Goal: Task Accomplishment & Management: Manage account settings

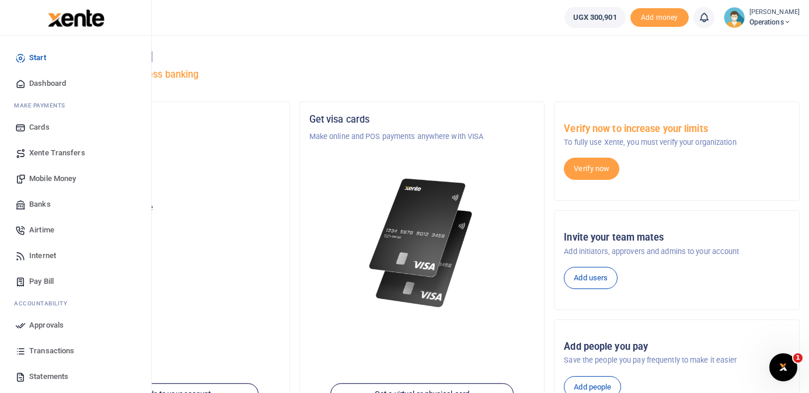
click at [48, 204] on span "Banks" at bounding box center [40, 204] width 22 height 12
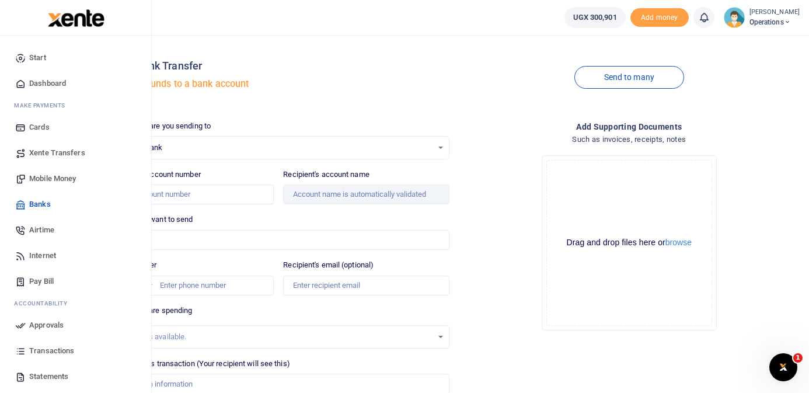
click at [49, 180] on span "Mobile Money" at bounding box center [52, 179] width 47 height 12
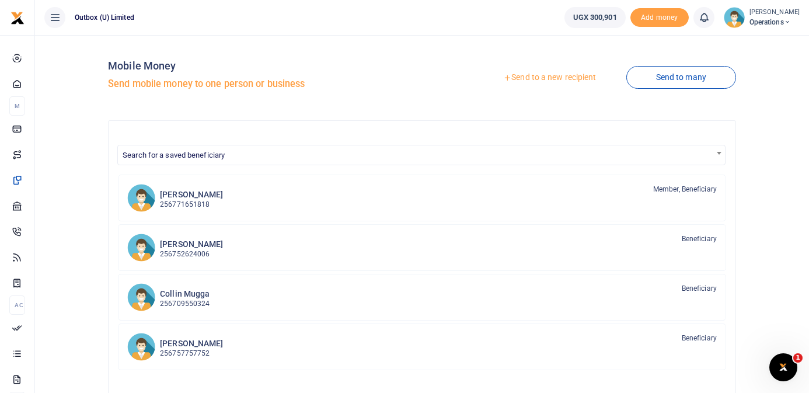
click at [560, 76] on link "Send to a new recipient" at bounding box center [549, 77] width 152 height 21
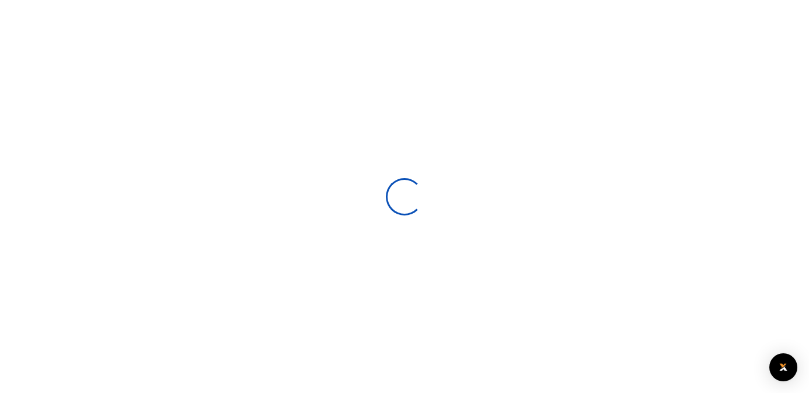
select select
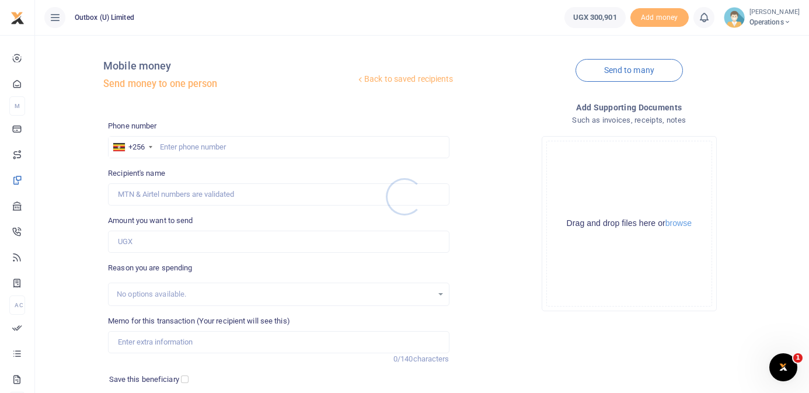
click at [253, 148] on div at bounding box center [404, 196] width 809 height 393
click at [253, 148] on input "text" at bounding box center [278, 147] width 341 height 22
type input "790017831"
type input "Jessy Kazibwe"
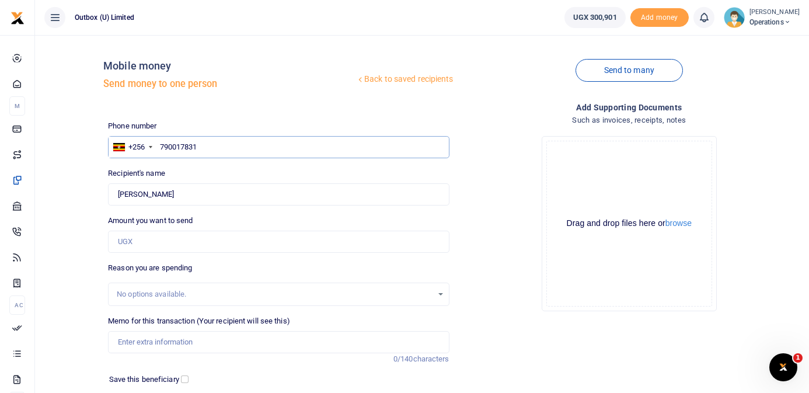
type input "790017831"
click at [195, 245] on input "Amount you want to send" at bounding box center [278, 241] width 341 height 22
type input "20,000"
click at [197, 342] on input "Memo for this transaction (Your recipient will see this)" at bounding box center [278, 342] width 341 height 22
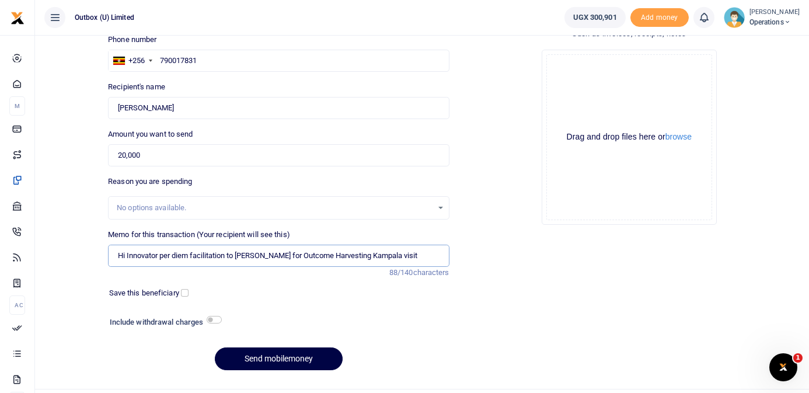
scroll to position [103, 0]
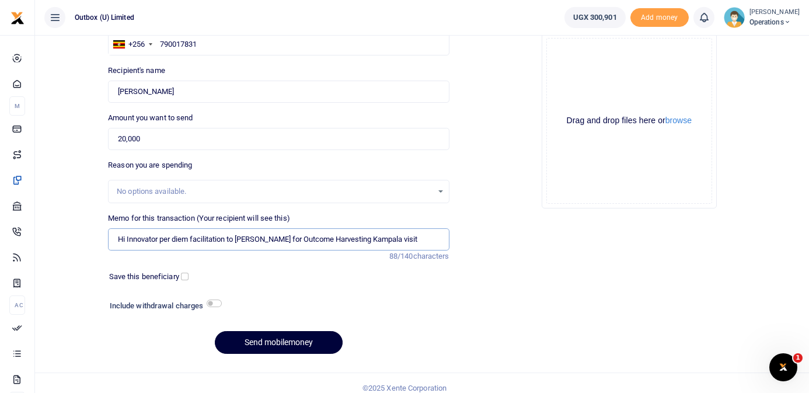
type input "Hi Innovator per diem facilitation to Martin Mugume for Outcome Harvesting Kamp…"
click at [254, 342] on button "Send mobilemoney" at bounding box center [279, 342] width 128 height 23
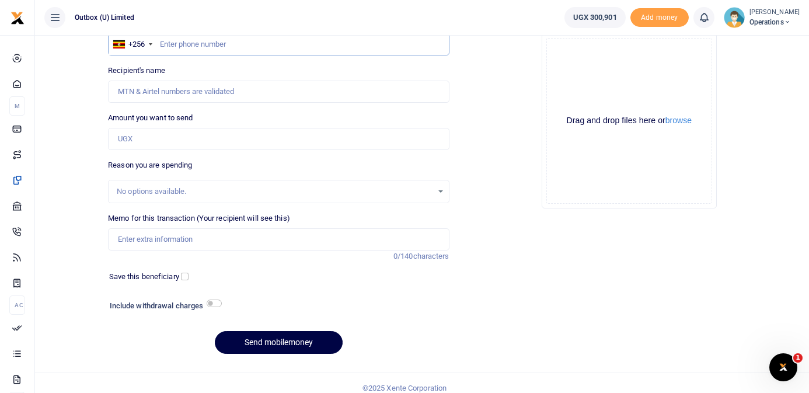
click at [226, 42] on input "text" at bounding box center [278, 44] width 341 height 22
type input "706074737"
click at [81, 115] on div "Back to saved recipients Mobile money Send money to one person Send to many Pho…" at bounding box center [422, 152] width 764 height 421
type input "Magala John Bosco"
click at [158, 143] on input "Amount you want to send" at bounding box center [278, 139] width 341 height 22
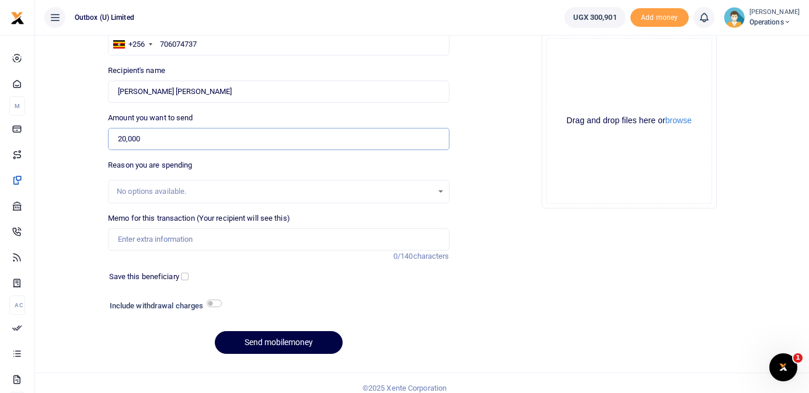
type input "20,000"
click at [160, 236] on input "Memo for this transaction (Your recipient will see this)" at bounding box center [278, 239] width 341 height 22
drag, startPoint x: 240, startPoint y: 240, endPoint x: 291, endPoint y: 241, distance: 50.8
click at [291, 241] on input "Hi Innovator per diem facilitation to Martin Mugume for Outcome Harvesting Kamp…" at bounding box center [278, 239] width 341 height 22
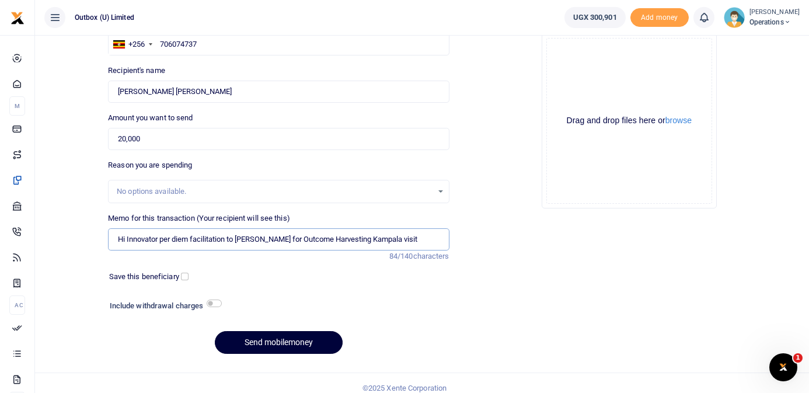
type input "Hi Innovator per diem facilitation to JB Magala for Outcome Harvesting Kampala …"
click at [272, 340] on button "Send mobilemoney" at bounding box center [279, 342] width 128 height 23
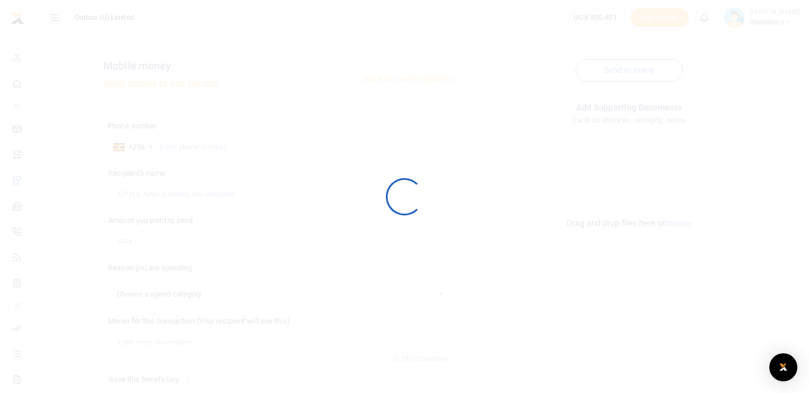
scroll to position [103, 0]
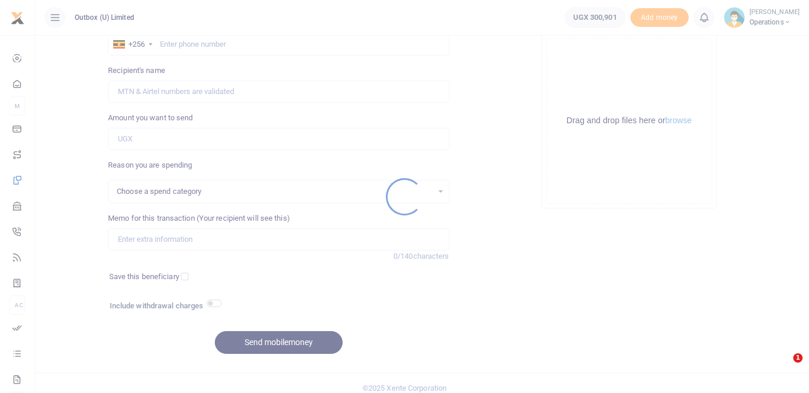
select select
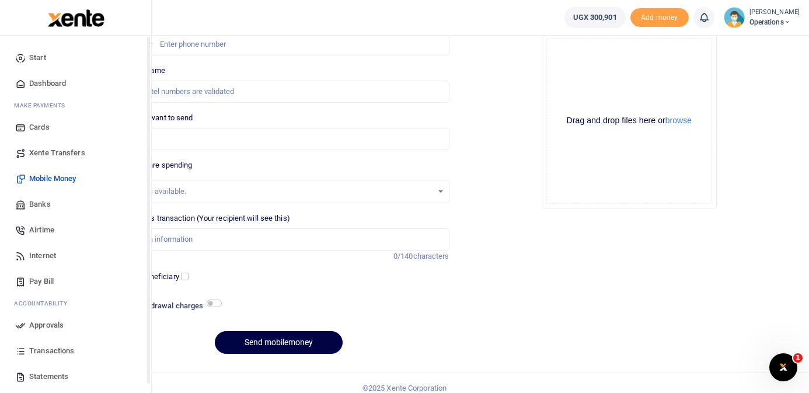
click at [34, 83] on span "Dashboard" at bounding box center [47, 84] width 37 height 12
click at [48, 85] on span "Dashboard" at bounding box center [47, 84] width 37 height 12
click at [35, 85] on span "Dashboard" at bounding box center [47, 84] width 37 height 12
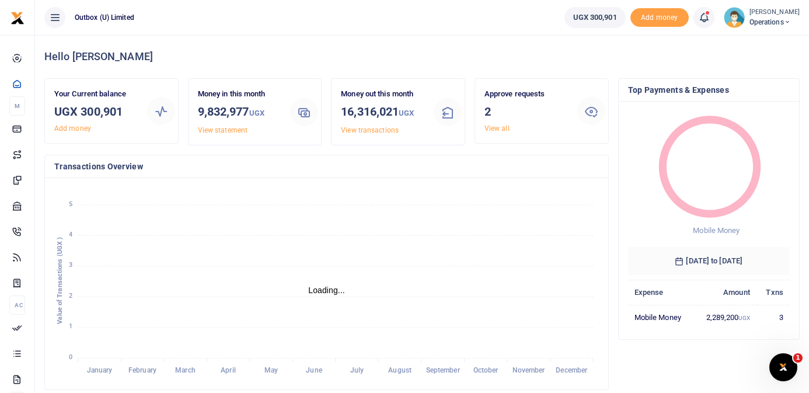
scroll to position [1, 1]
click at [502, 131] on link "View all" at bounding box center [496, 128] width 25 height 8
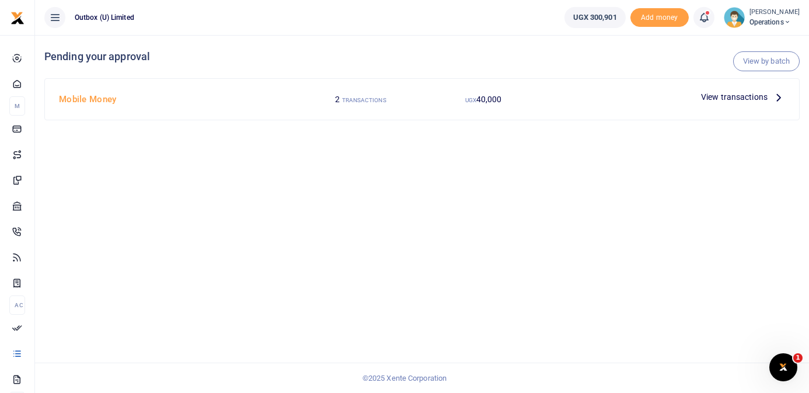
click at [769, 89] on div "View transactions" at bounding box center [742, 97] width 93 height 18
click at [775, 96] on icon at bounding box center [778, 96] width 13 height 13
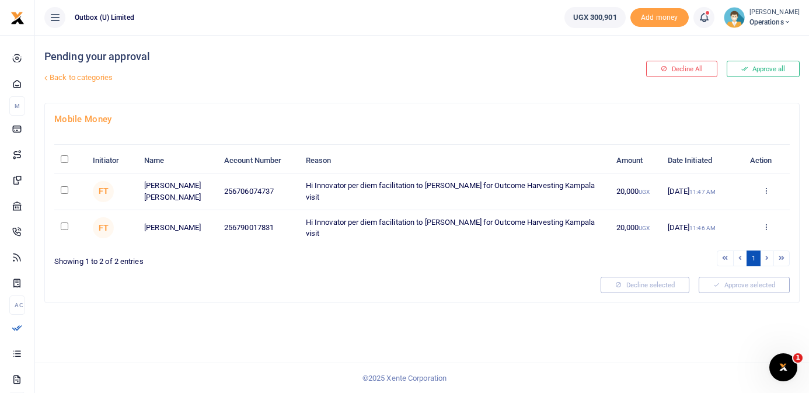
click at [64, 194] on input "checkbox" at bounding box center [65, 190] width 8 height 8
checkbox input "true"
click at [65, 230] on input "checkbox" at bounding box center [65, 226] width 8 height 8
checkbox input "true"
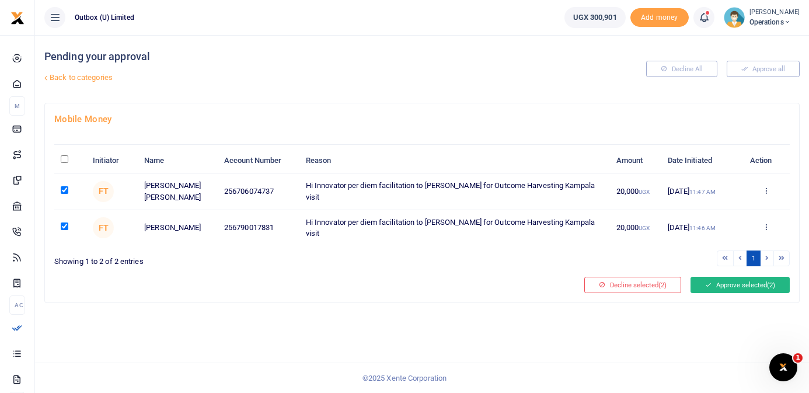
click at [746, 291] on button "Approve selected (2)" at bounding box center [739, 285] width 99 height 16
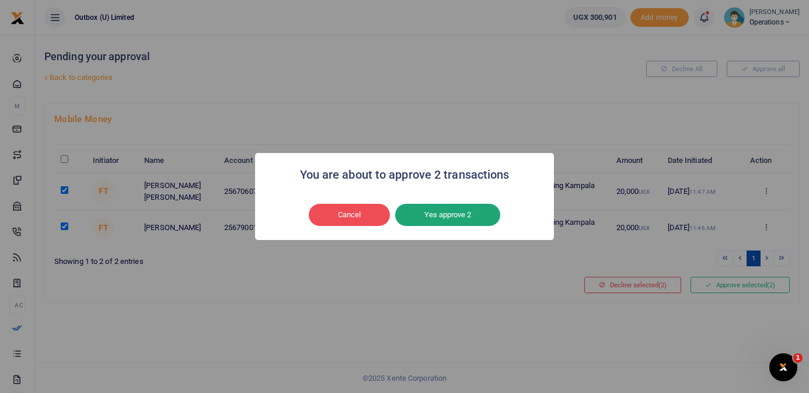
click at [452, 216] on button "Yes approve 2" at bounding box center [447, 215] width 105 height 22
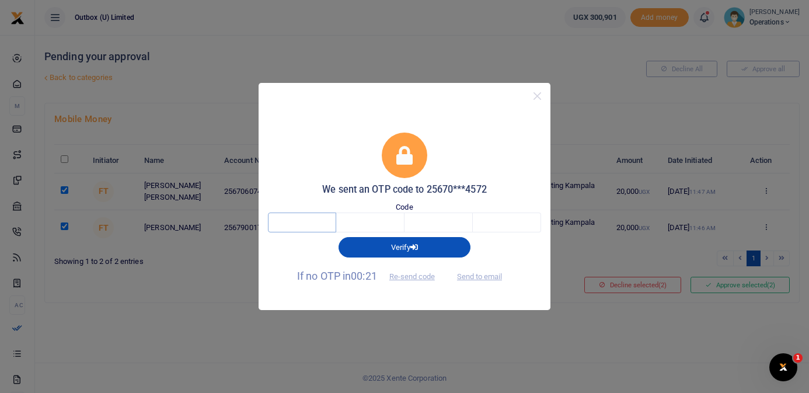
click at [319, 224] on input "text" at bounding box center [302, 222] width 68 height 20
type input "5"
type input "0"
